Goal: Entertainment & Leisure: Consume media (video, audio)

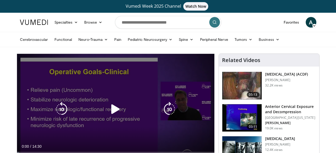
click at [117, 111] on icon "Video Player" at bounding box center [115, 109] width 15 height 15
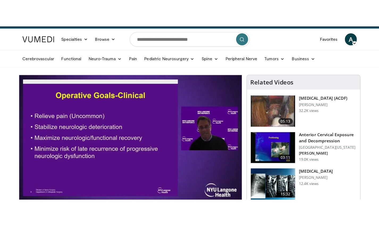
scroll to position [12, 0]
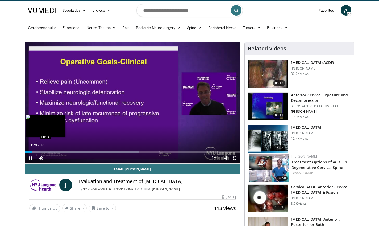
click at [34, 152] on div "Progress Bar" at bounding box center [34, 151] width 1 height 2
click at [36, 152] on div "Progress Bar" at bounding box center [36, 151] width 1 height 2
click at [42, 152] on div "Progress Bar" at bounding box center [42, 151] width 1 height 2
click at [49, 152] on div "Progress Bar" at bounding box center [49, 151] width 1 height 2
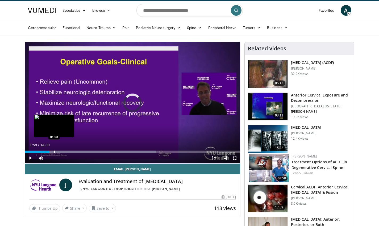
click at [54, 152] on div "Progress Bar" at bounding box center [54, 151] width 1 height 2
click at [61, 152] on div "Progress Bar" at bounding box center [61, 151] width 1 height 2
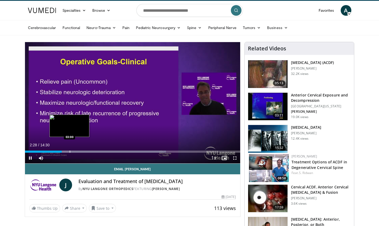
click at [70, 152] on div "Progress Bar" at bounding box center [70, 151] width 1 height 2
click at [74, 152] on div "Progress Bar" at bounding box center [74, 151] width 1 height 2
click at [80, 152] on div "Progress Bar" at bounding box center [80, 151] width 1 height 2
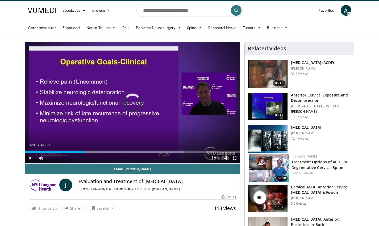
click at [85, 152] on div "Progress Bar" at bounding box center [85, 151] width 1 height 2
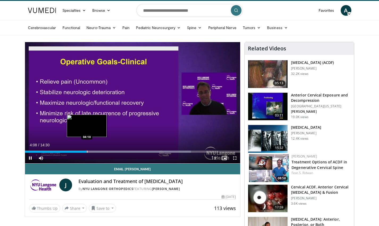
click at [87, 152] on div "Progress Bar" at bounding box center [87, 151] width 1 height 2
click at [92, 152] on div "Progress Bar" at bounding box center [92, 151] width 1 height 2
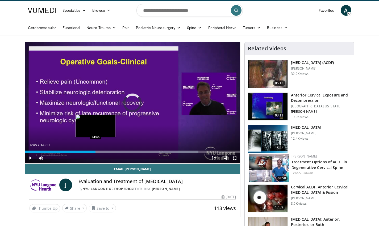
click at [96, 152] on div "Progress Bar" at bounding box center [96, 151] width 1 height 2
click at [99, 152] on div "Progress Bar" at bounding box center [99, 151] width 1 height 2
click at [102, 152] on div "Progress Bar" at bounding box center [102, 151] width 1 height 2
click at [101, 151] on div "Progress Bar" at bounding box center [101, 151] width 1 height 2
click at [99, 152] on div "Progress Bar" at bounding box center [99, 151] width 1 height 2
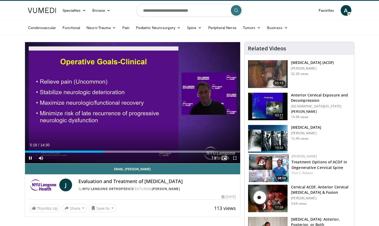
click at [32, 153] on span "Video Player" at bounding box center [30, 157] width 11 height 11
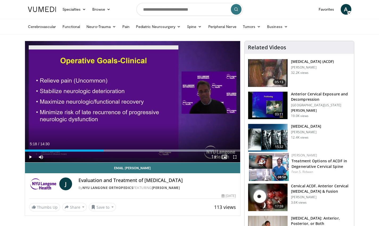
click at [30, 153] on span "Video Player" at bounding box center [30, 156] width 11 height 11
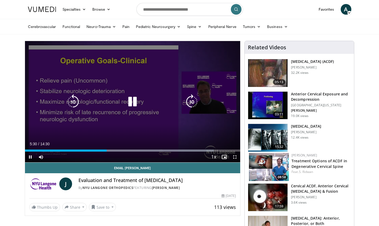
click at [129, 103] on icon "Video Player" at bounding box center [132, 101] width 15 height 15
click at [128, 101] on icon "Video Player" at bounding box center [132, 101] width 15 height 15
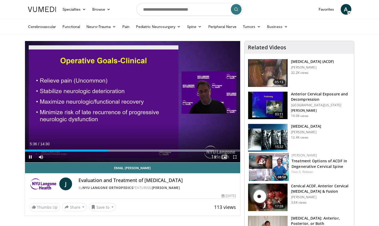
click at [234, 153] on span "Video Player" at bounding box center [234, 156] width 11 height 11
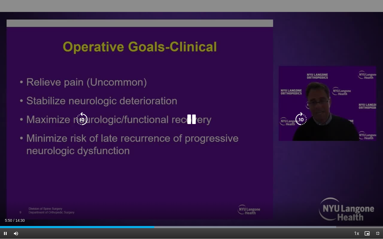
click at [288, 153] on div "10 seconds Tap to unmute" at bounding box center [191, 119] width 383 height 239
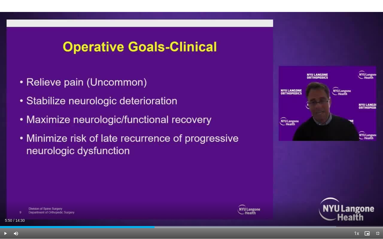
click at [4, 153] on span "Video Player" at bounding box center [5, 233] width 11 height 11
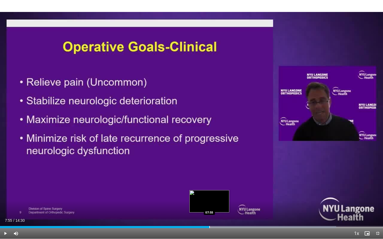
click at [209, 153] on div "Progress Bar" at bounding box center [209, 227] width 1 height 2
click at [216, 153] on div "Progress Bar" at bounding box center [216, 227] width 1 height 2
click at [219, 153] on div "Progress Bar" at bounding box center [219, 227] width 1 height 2
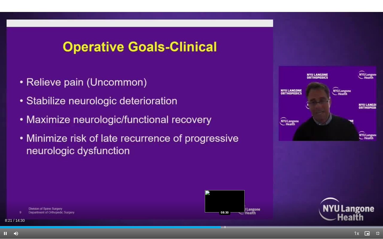
click at [225, 153] on div "Loaded : 99.99% 08:21 08:30" at bounding box center [191, 225] width 383 height 5
click at [237, 153] on div "Progress Bar" at bounding box center [237, 227] width 1 height 2
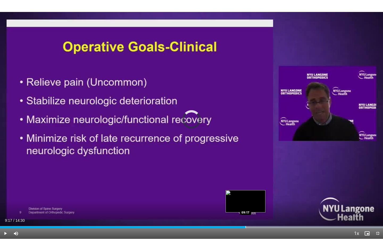
click at [245, 153] on div "Progress Bar" at bounding box center [245, 227] width 1 height 2
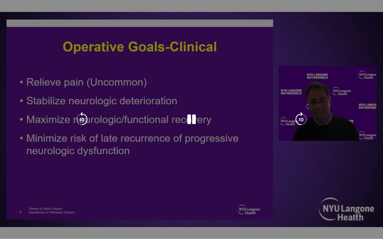
click at [254, 153] on div "Loaded : 99.99% 09:25 09:37" at bounding box center [191, 238] width 383 height 2
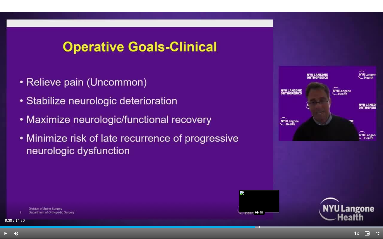
click at [259, 153] on div "Progress Bar" at bounding box center [259, 227] width 1 height 2
click at [268, 153] on div "Progress Bar" at bounding box center [268, 227] width 1 height 2
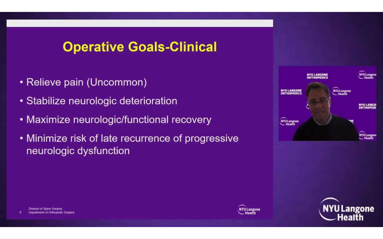
click at [274, 153] on div "10 seconds Tap to unmute" at bounding box center [191, 119] width 383 height 239
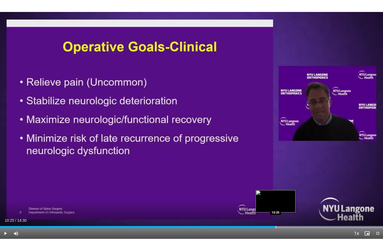
click at [275, 153] on div "Progress Bar" at bounding box center [275, 227] width 1 height 2
click at [6, 153] on span "Video Player" at bounding box center [5, 233] width 11 height 11
click at [284, 153] on div "Progress Bar" at bounding box center [284, 227] width 1 height 2
click at [289, 153] on div "Progress Bar" at bounding box center [289, 227] width 1 height 2
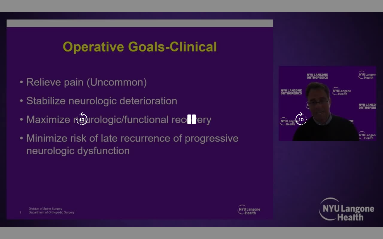
click at [294, 153] on video-js "**********" at bounding box center [191, 119] width 383 height 239
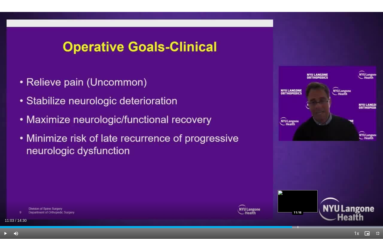
click at [298, 153] on div "Progress Bar" at bounding box center [298, 227] width 1 height 2
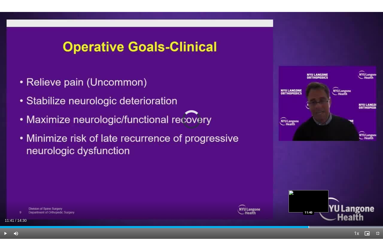
click at [309, 153] on div "Progress Bar" at bounding box center [308, 227] width 1 height 2
click at [308, 153] on div "Progress Bar" at bounding box center [308, 227] width 1 height 2
click at [307, 153] on div "Progress Bar" at bounding box center [307, 227] width 1 height 2
click at [316, 153] on div "Progress Bar" at bounding box center [316, 227] width 1 height 2
click at [324, 153] on div "Progress Bar" at bounding box center [324, 227] width 1 height 2
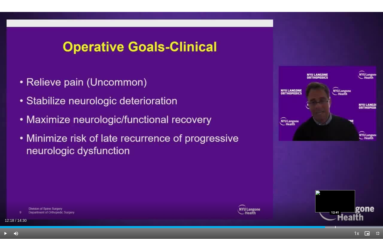
click at [335, 153] on div "Progress Bar" at bounding box center [335, 227] width 1 height 2
click at [336, 153] on div "10 seconds Tap to unmute" at bounding box center [191, 119] width 383 height 239
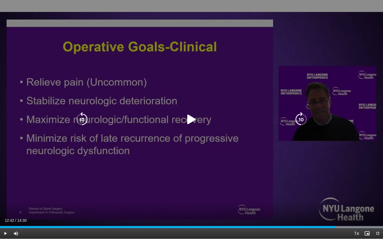
click at [190, 116] on icon "Video Player" at bounding box center [191, 119] width 15 height 15
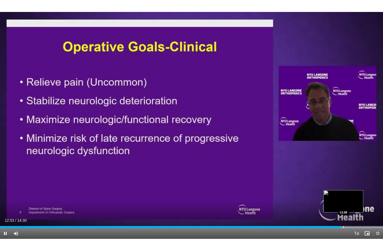
click at [336, 153] on div "Progress Bar" at bounding box center [343, 227] width 1 height 2
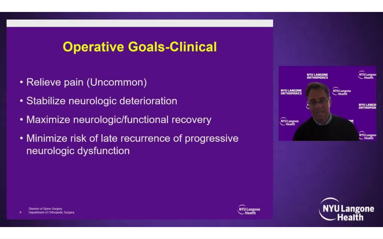
click at [336, 153] on div "10 seconds Tap to unmute" at bounding box center [191, 119] width 383 height 239
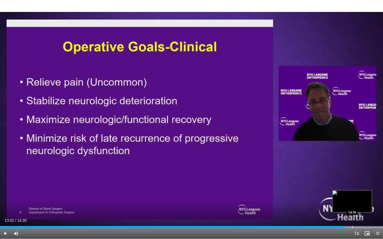
click at [336, 153] on div "Progress Bar" at bounding box center [352, 227] width 1 height 2
click at [336, 153] on span "Video Player" at bounding box center [367, 233] width 11 height 11
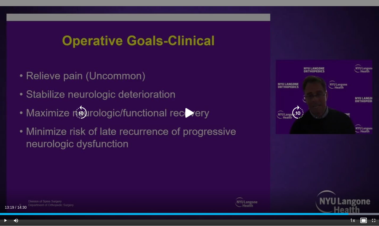
scroll to position [191, 0]
